Goal: Information Seeking & Learning: Learn about a topic

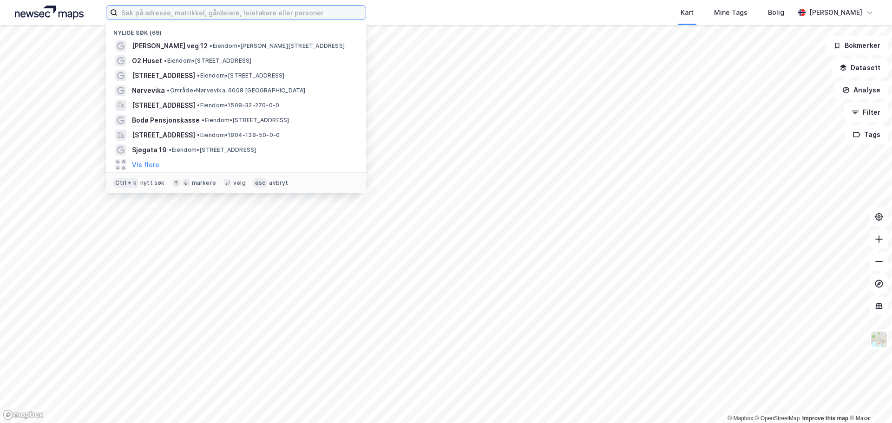
click at [196, 11] on input at bounding box center [242, 13] width 248 height 14
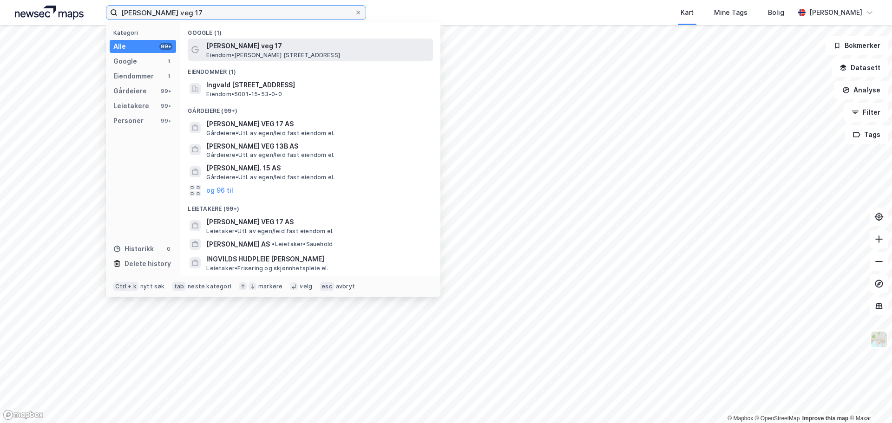
type input "[PERSON_NAME] veg 17"
click at [255, 53] on span "Eiendom • [STREET_ADDRESS]" at bounding box center [273, 55] width 134 height 7
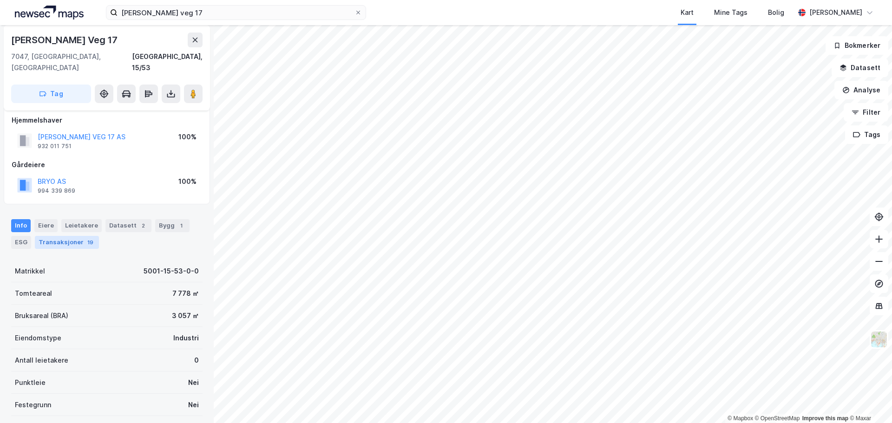
scroll to position [7, 0]
click at [114, 220] on div "Datasett 2" at bounding box center [128, 226] width 46 height 13
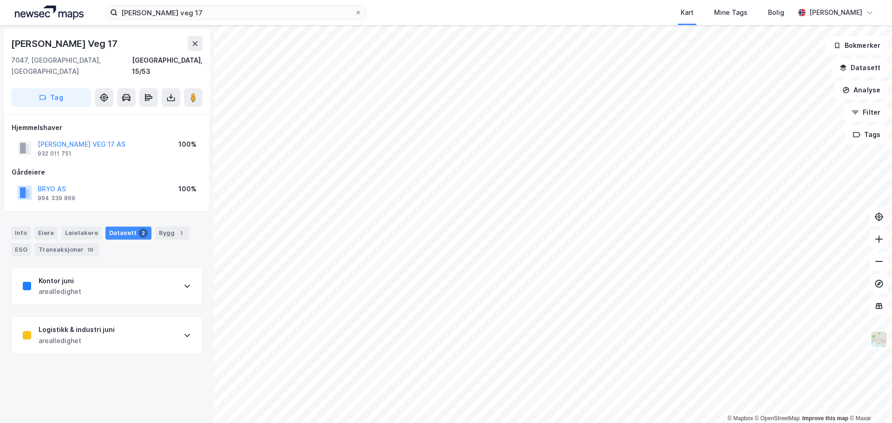
click at [189, 273] on div "Kontor juni arealledighet" at bounding box center [107, 286] width 190 height 37
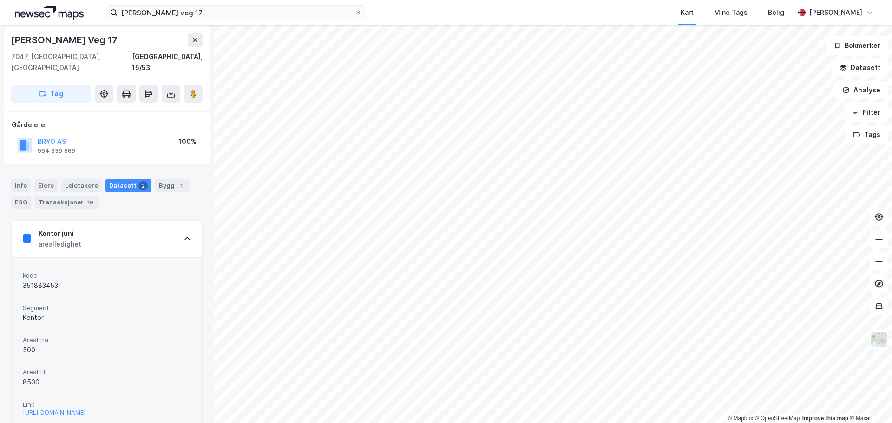
scroll to position [47, 0]
click at [85, 409] on div "[URL][DOMAIN_NAME]" at bounding box center [54, 413] width 63 height 8
